Goal: Obtain resource: Download file/media

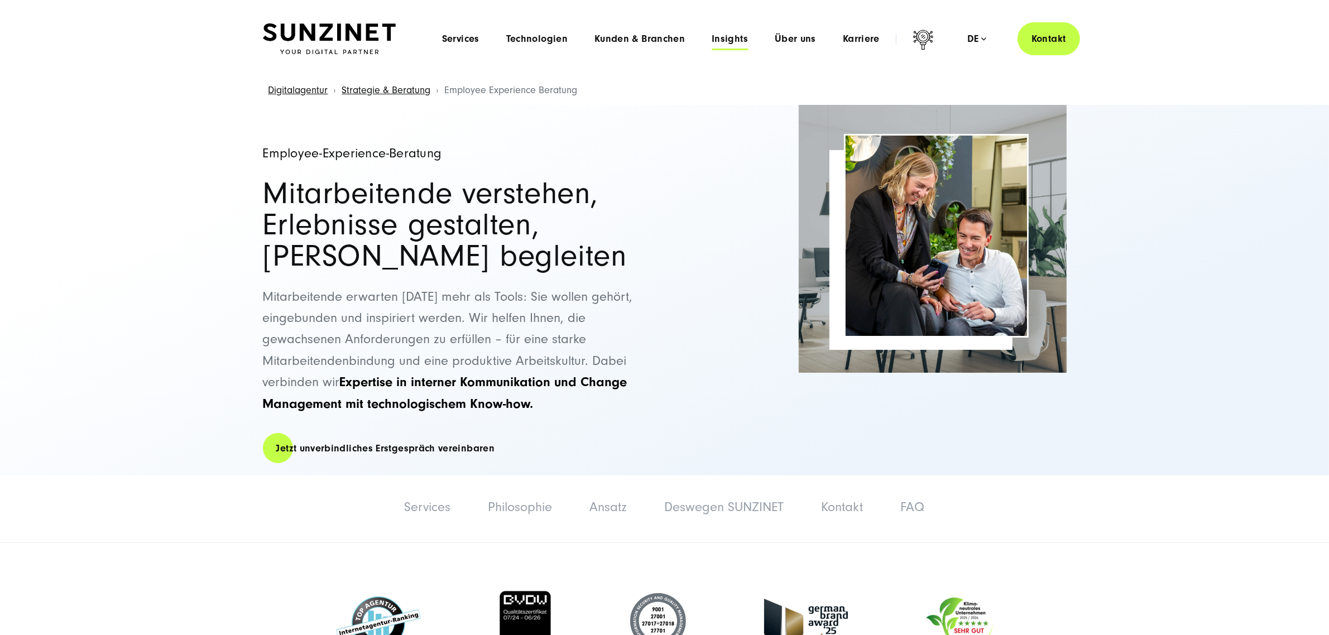
click at [722, 37] on span "Insights" at bounding box center [730, 38] width 36 height 11
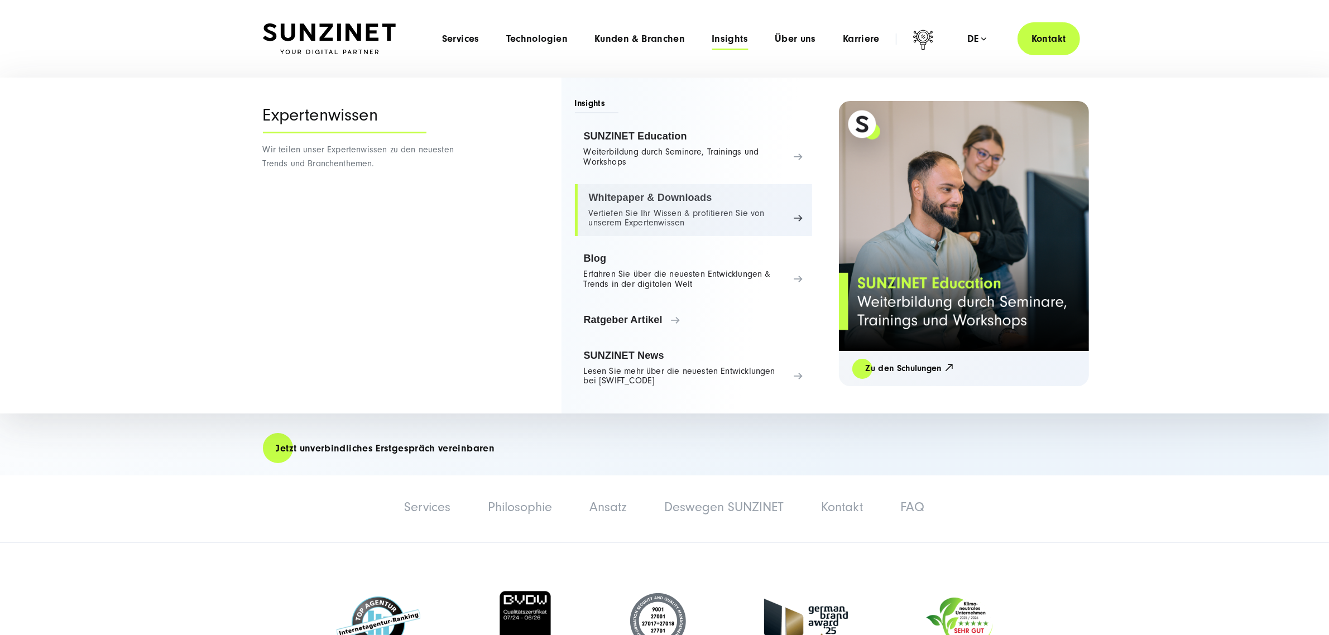
click at [615, 196] on link "Whitepaper & Downloads Vertiefen Sie Ihr Wissen & profitieren Sie von unserem E…" at bounding box center [693, 210] width 237 height 52
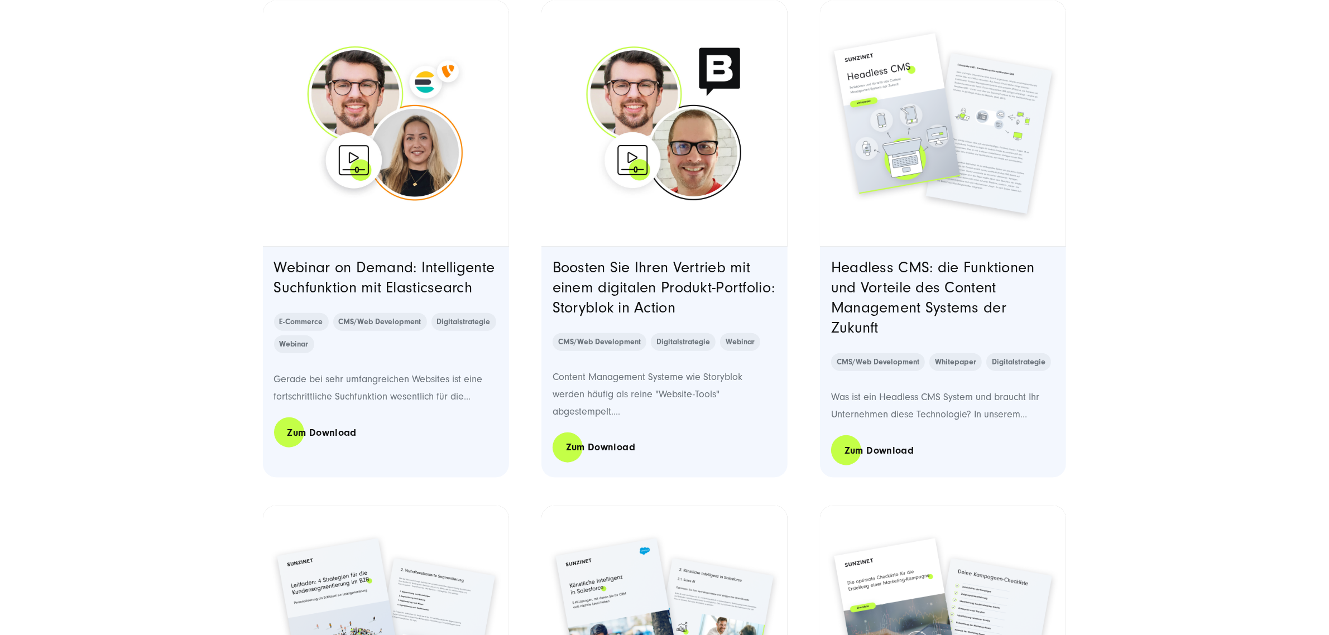
scroll to position [1535, 0]
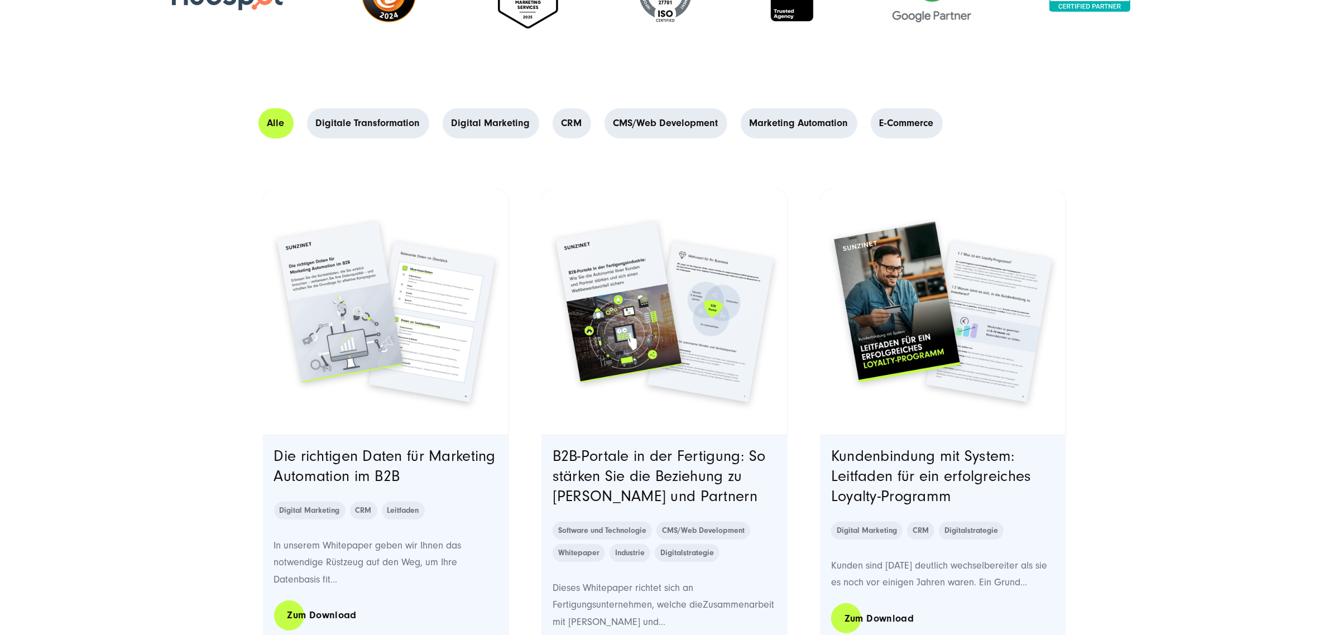
scroll to position [628, 0]
